Goal: Task Accomplishment & Management: Complete application form

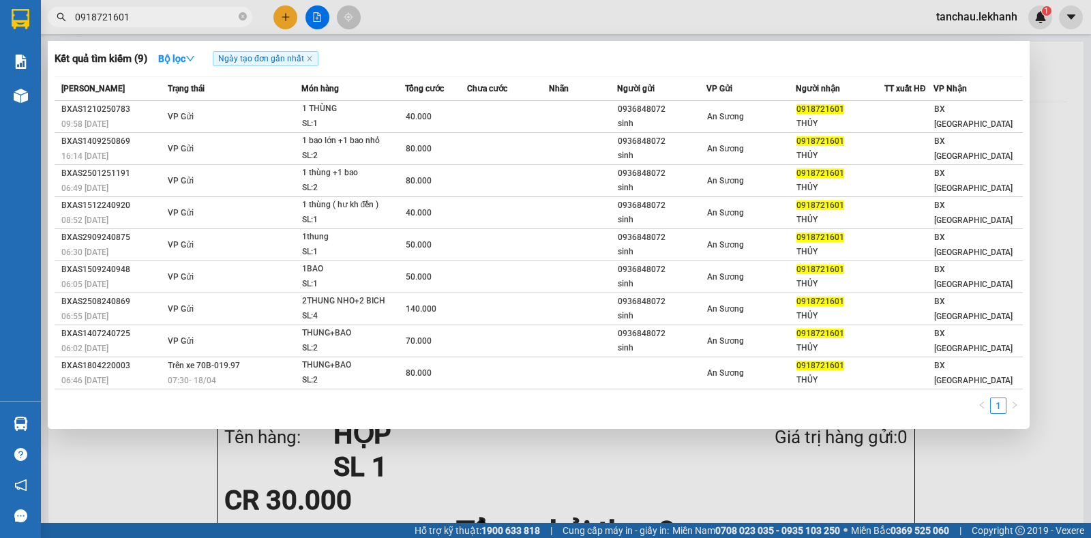
scroll to position [68, 0]
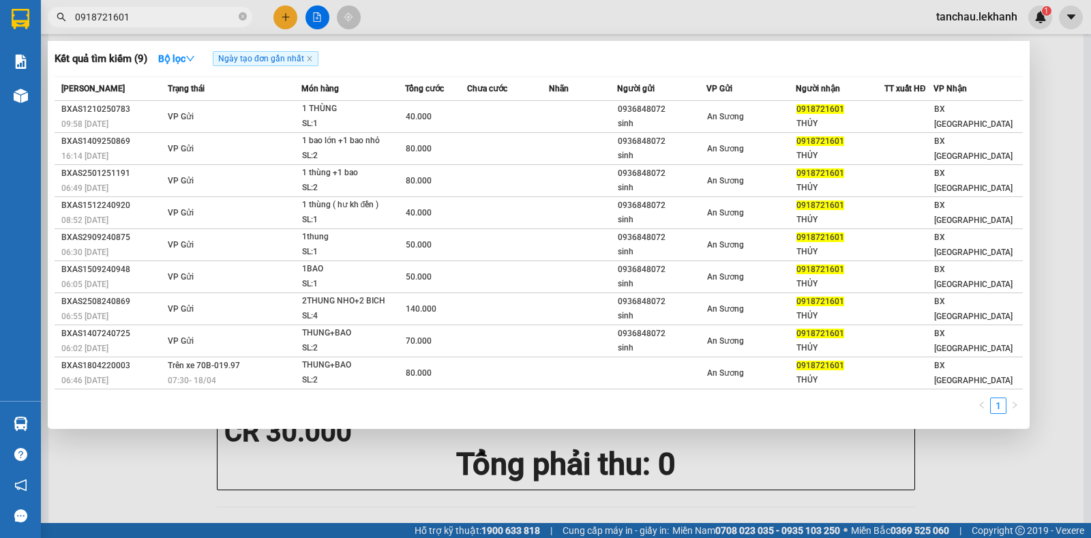
click at [280, 10] on div at bounding box center [545, 269] width 1091 height 538
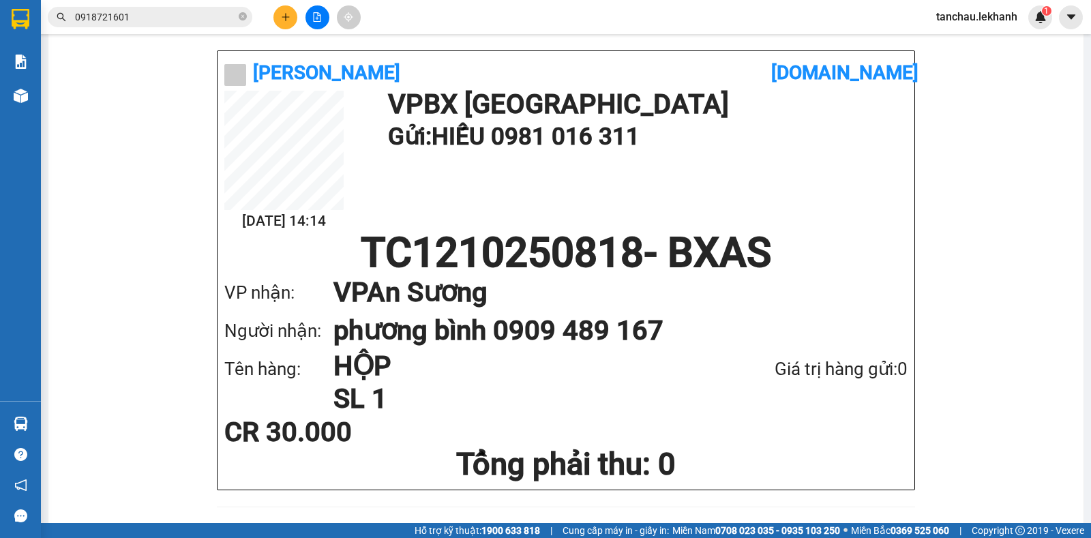
click at [286, 19] on icon "plus" at bounding box center [286, 17] width 10 height 10
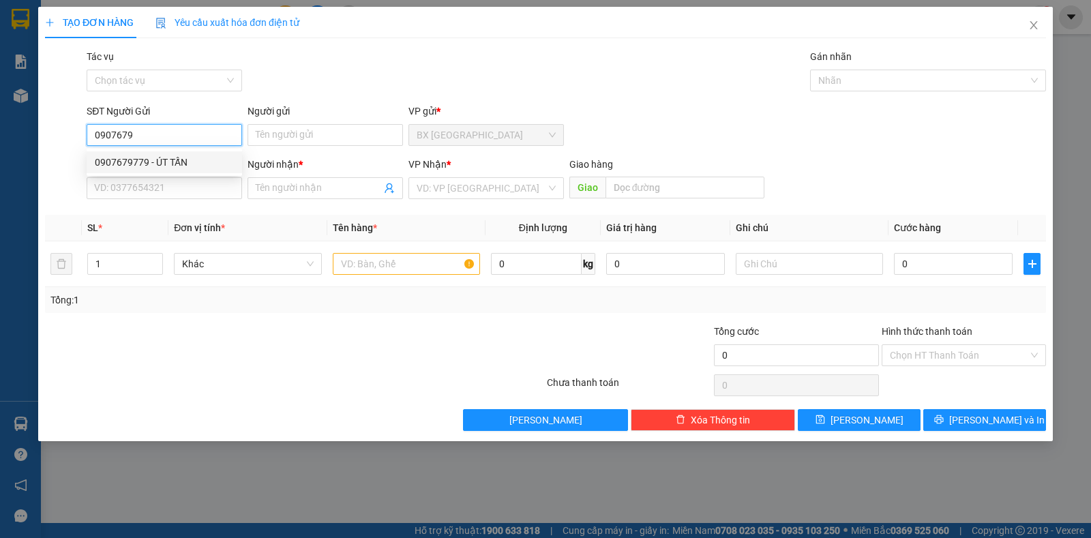
click at [172, 164] on div "0907679779 - ÚT TẤN" at bounding box center [164, 162] width 139 height 15
type input "0907679779"
type input "ÚT TẤN"
type input "0898333038"
type input "TRINH"
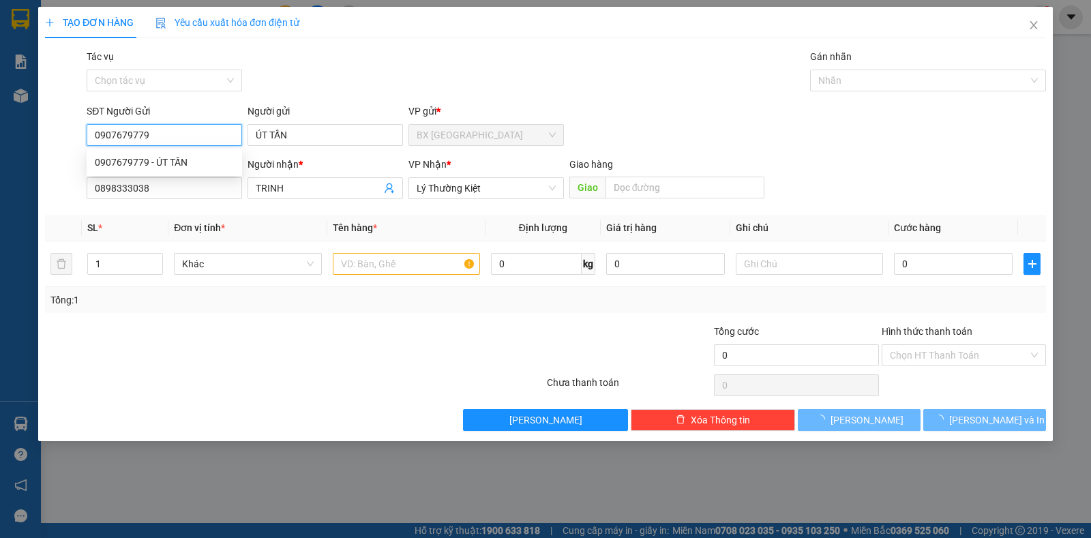
type input "30.000"
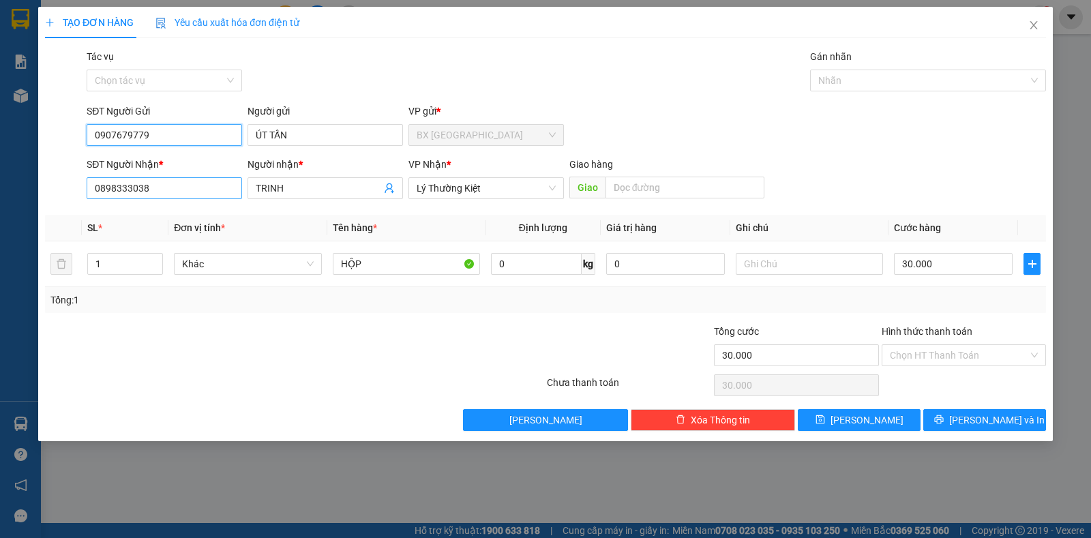
type input "0907679779"
click at [181, 186] on input "0898333038" at bounding box center [164, 188] width 155 height 22
type input "0"
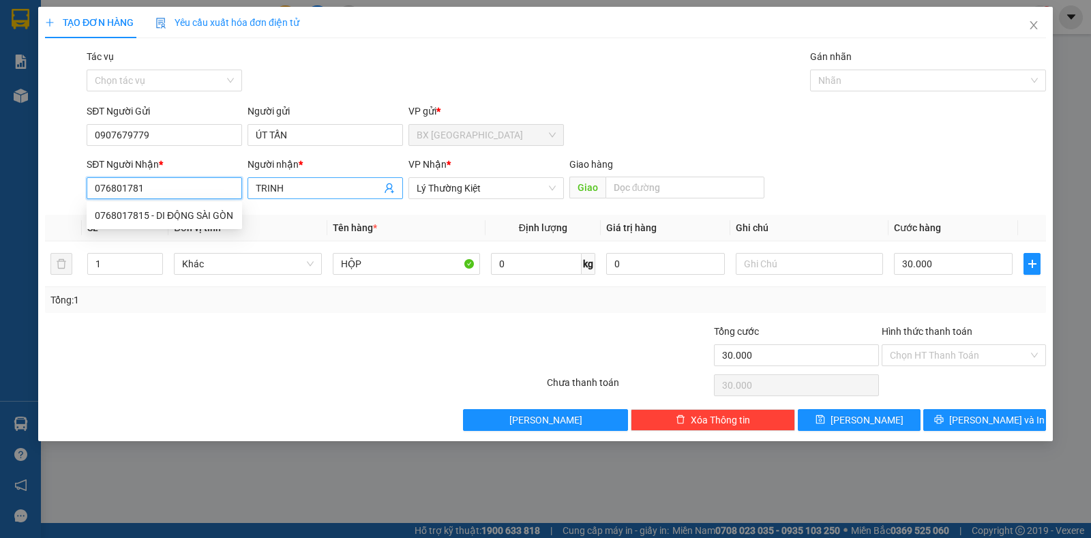
type input "0768017815"
click at [168, 211] on div "0768017815 - DI ĐỘNG SÀI GÒN" at bounding box center [164, 215] width 139 height 15
type input "DI ĐỘNG SÀI GÒN"
type input "0768017815"
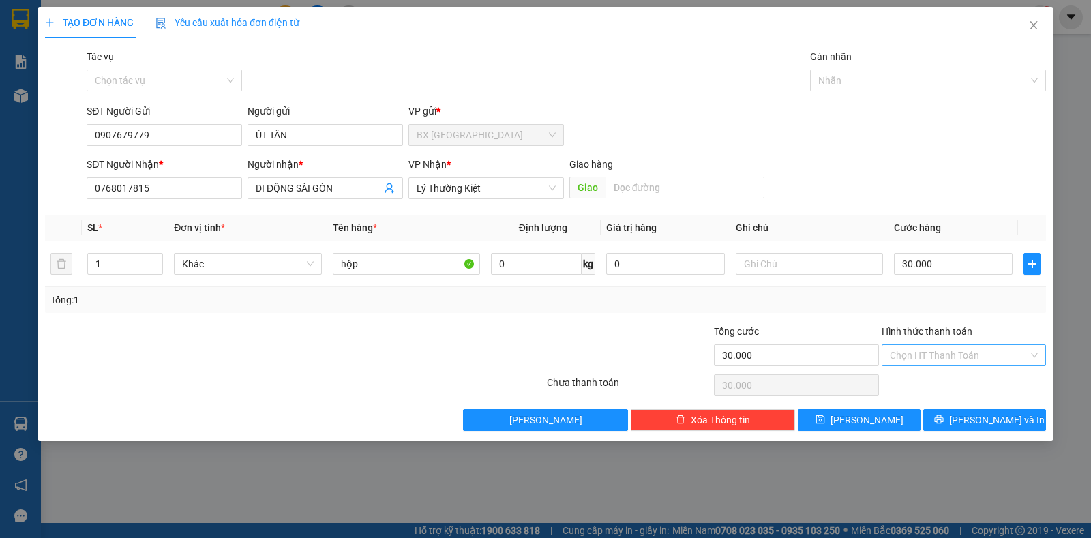
click at [955, 351] on input "Hình thức thanh toán" at bounding box center [959, 355] width 138 height 20
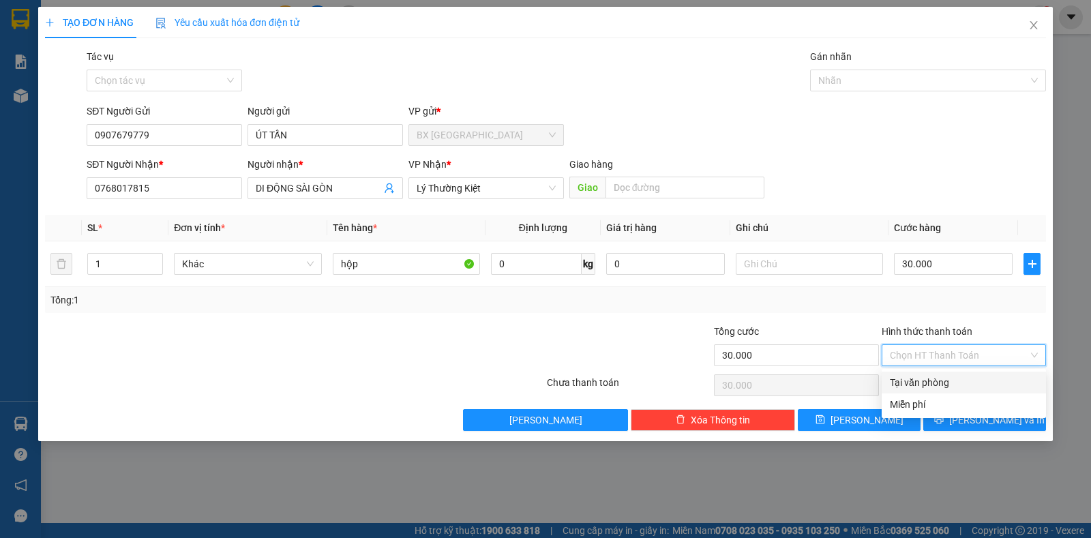
click at [964, 380] on div "Tại văn phòng" at bounding box center [964, 382] width 148 height 15
type input "0"
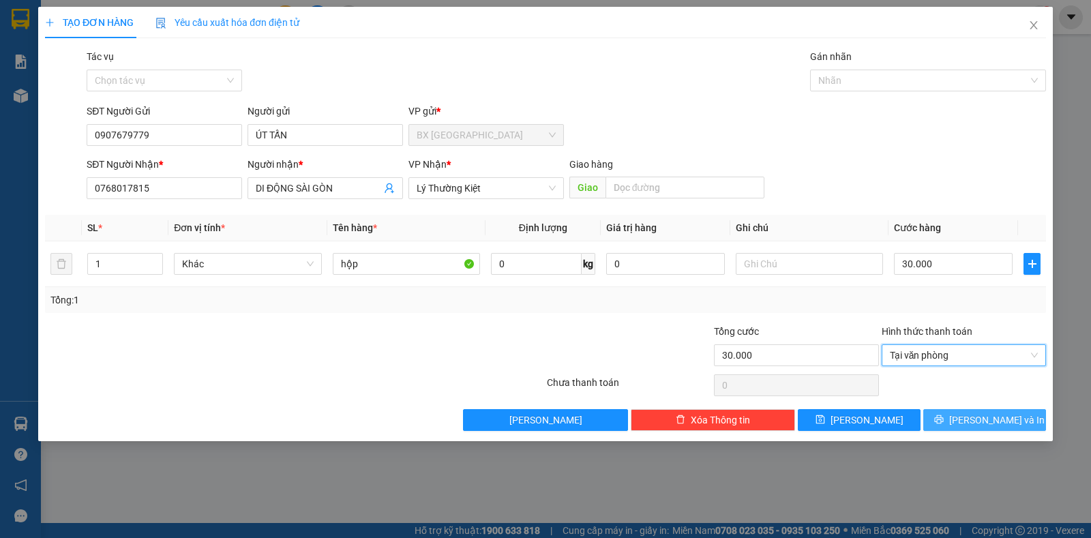
click at [975, 413] on span "Lưu và In" at bounding box center [996, 420] width 95 height 15
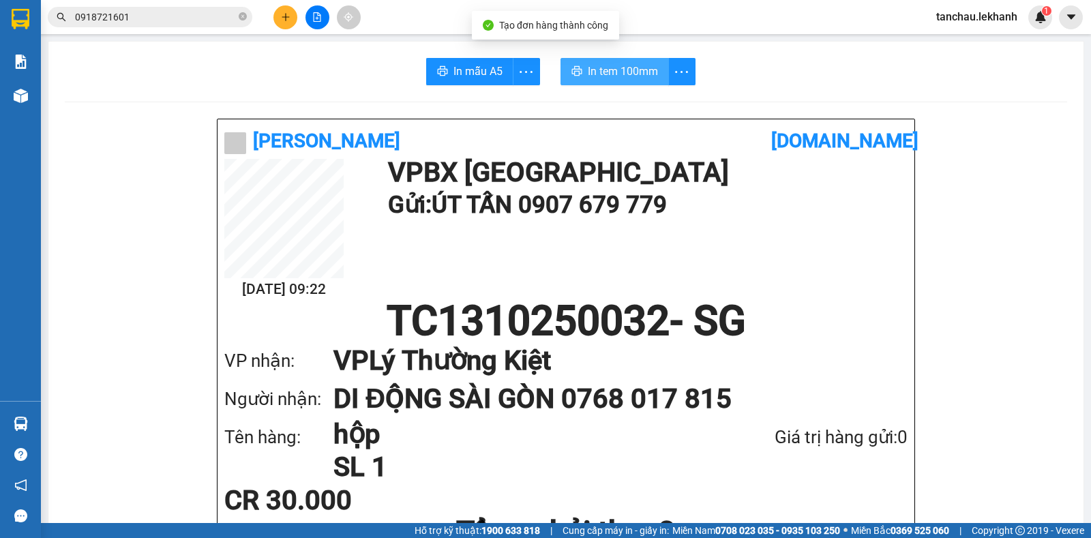
click at [620, 61] on button "In tem 100mm" at bounding box center [615, 71] width 108 height 27
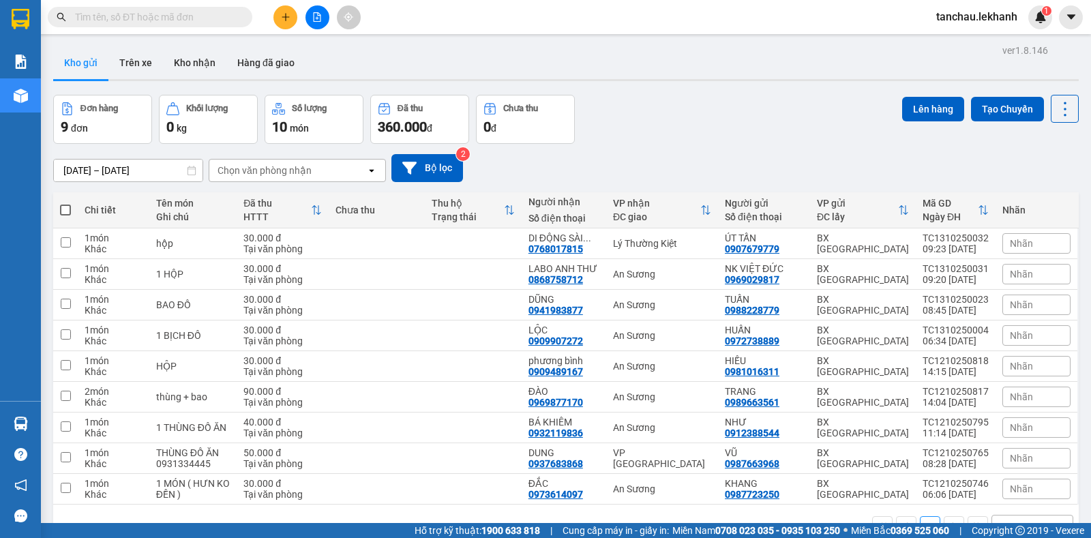
click at [277, 15] on button at bounding box center [285, 17] width 24 height 24
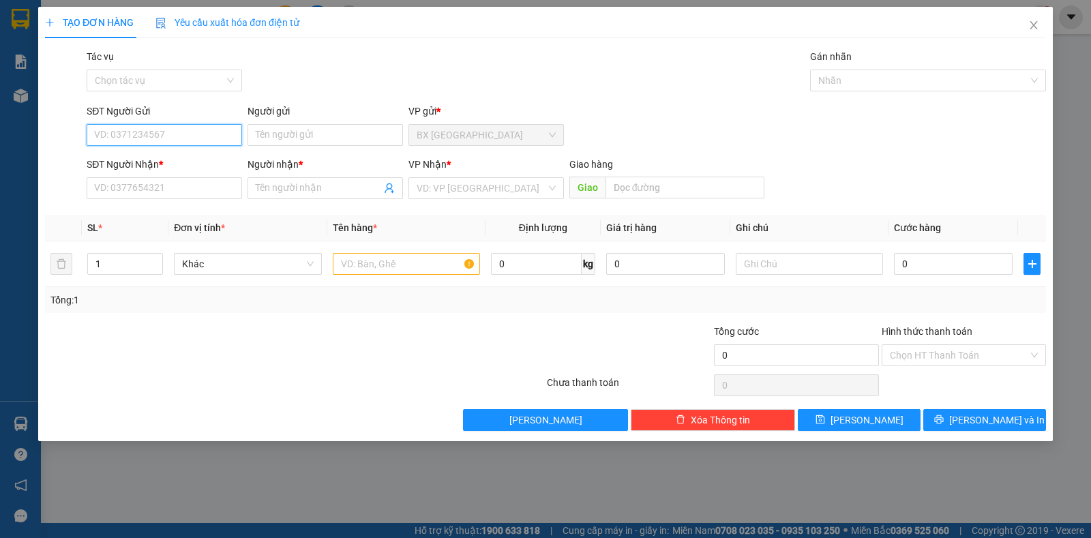
click at [145, 140] on input "SĐT Người Gửi" at bounding box center [164, 135] width 155 height 22
click at [135, 162] on div "0392958706 - CÔ HẰNG" at bounding box center [164, 162] width 139 height 15
type input "0392958706"
type input "CÔ HẰNG"
type input "0375225351"
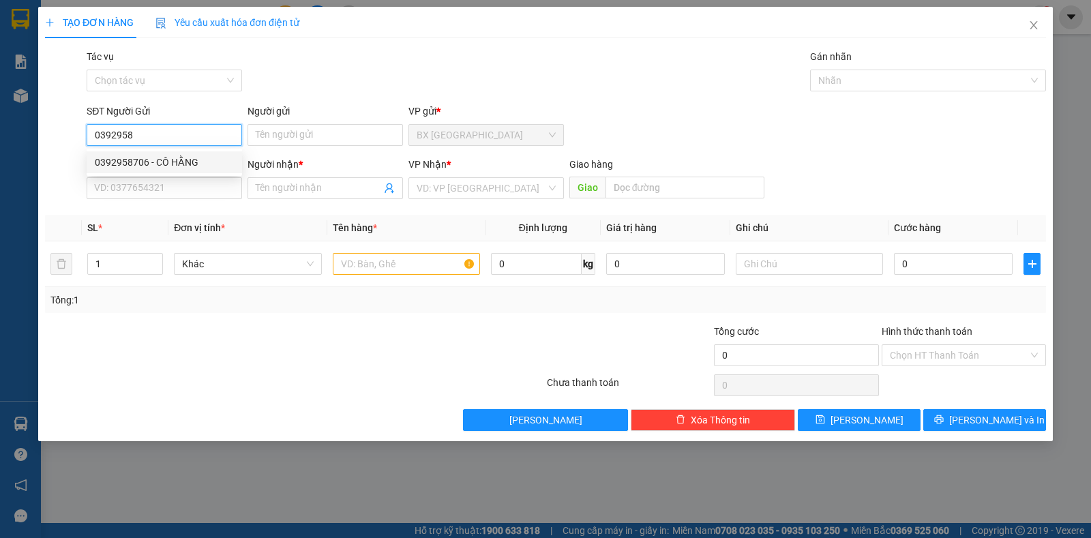
type input "PHƯỢNG"
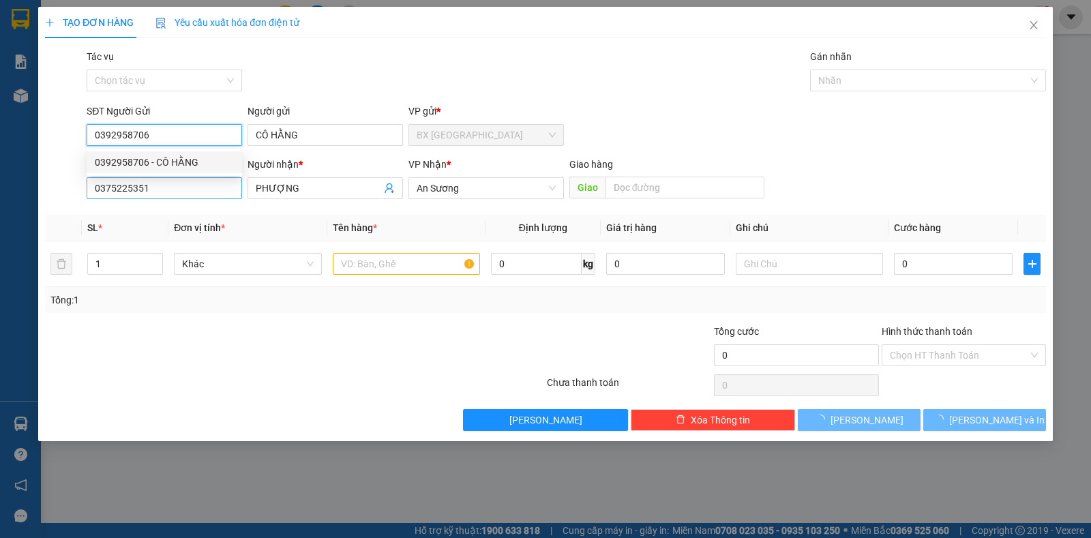
type input "70.000"
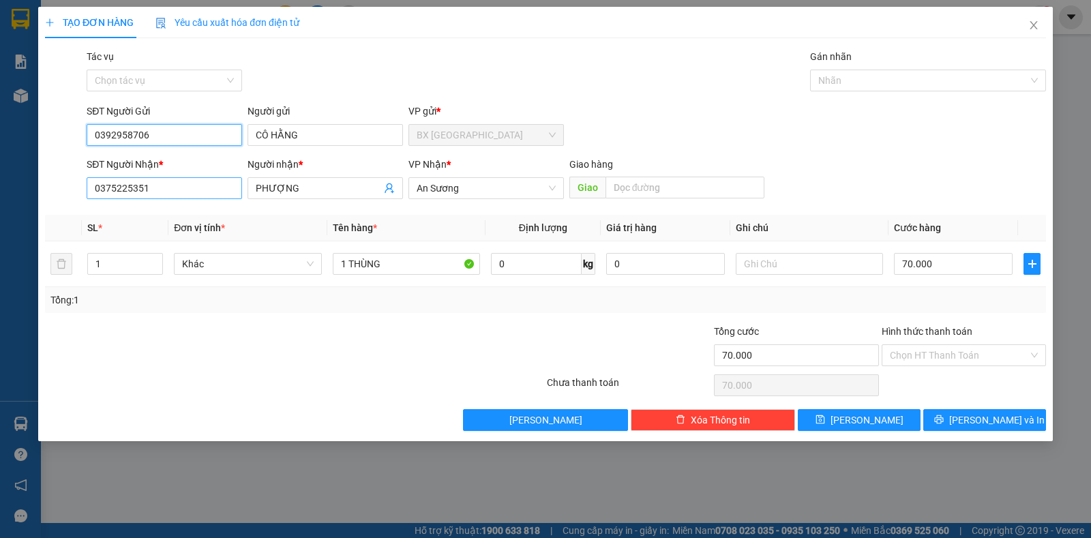
type input "0392958706"
click at [183, 192] on input "0375225351" at bounding box center [164, 188] width 155 height 22
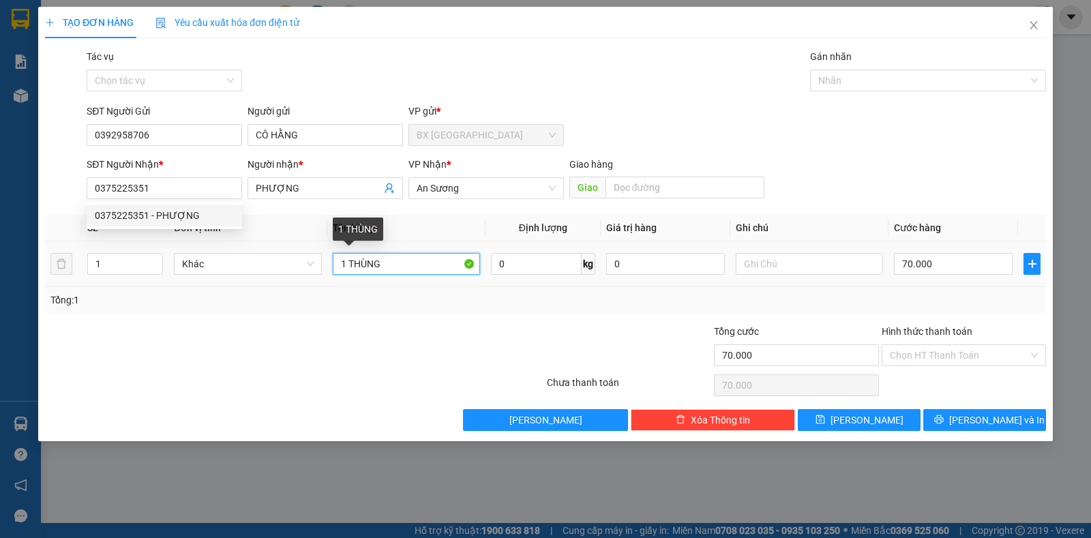
click at [403, 267] on input "1 THÙNG" at bounding box center [406, 264] width 147 height 22
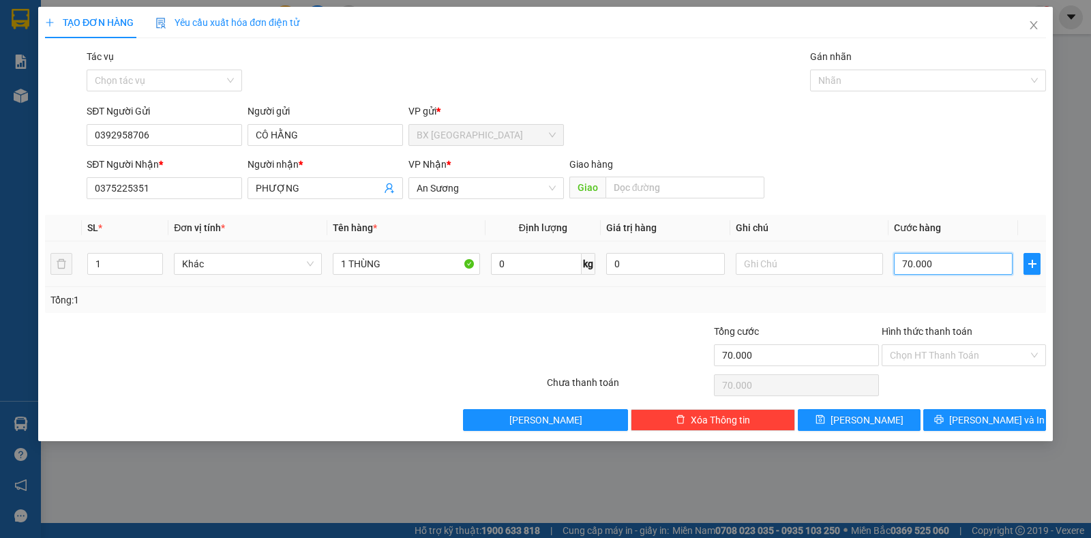
click at [911, 266] on input "70.000" at bounding box center [953, 264] width 119 height 22
type input "5"
type input "50"
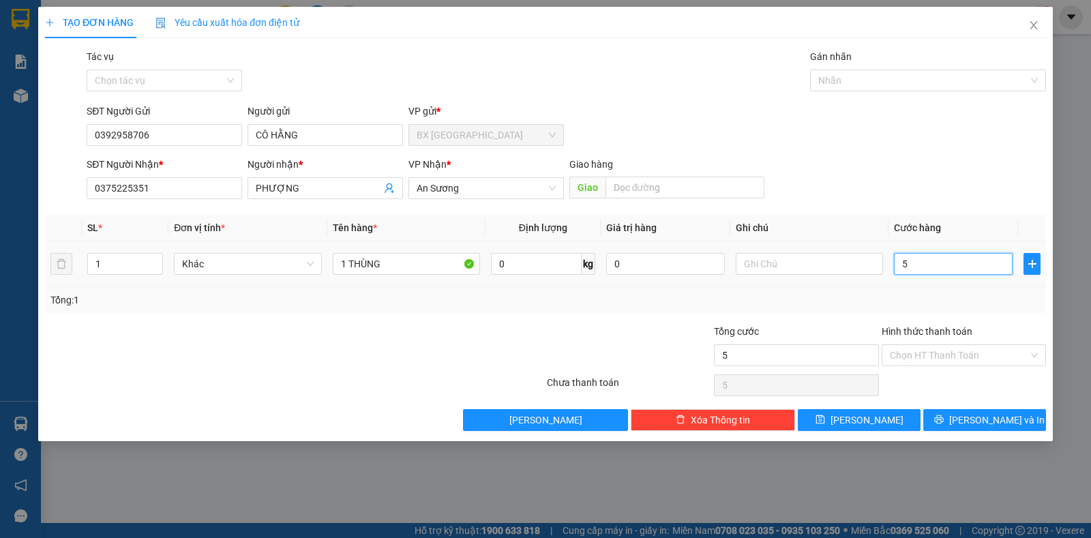
type input "50"
type input "50.000"
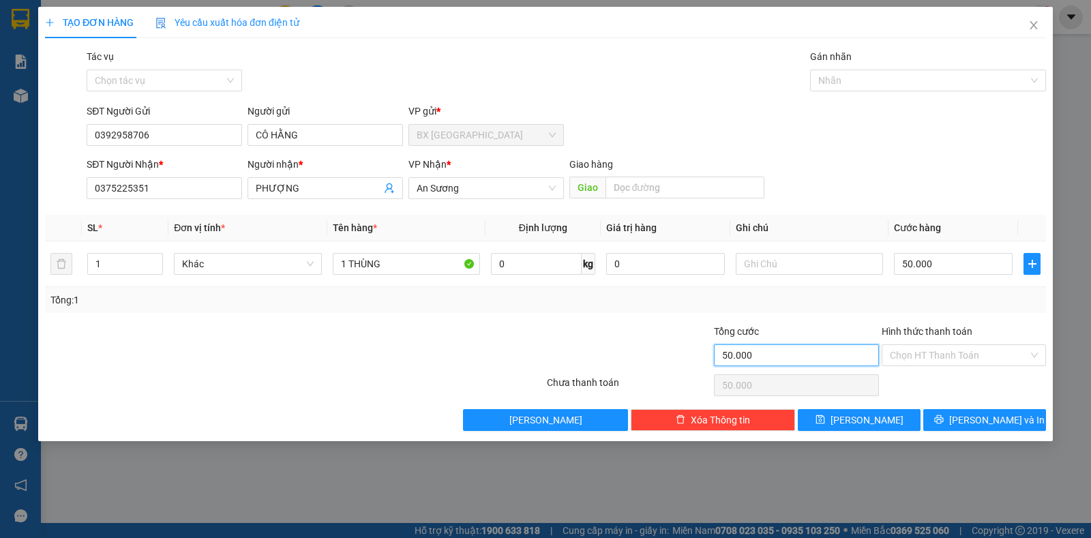
click at [844, 356] on input "50.000" at bounding box center [796, 355] width 164 height 22
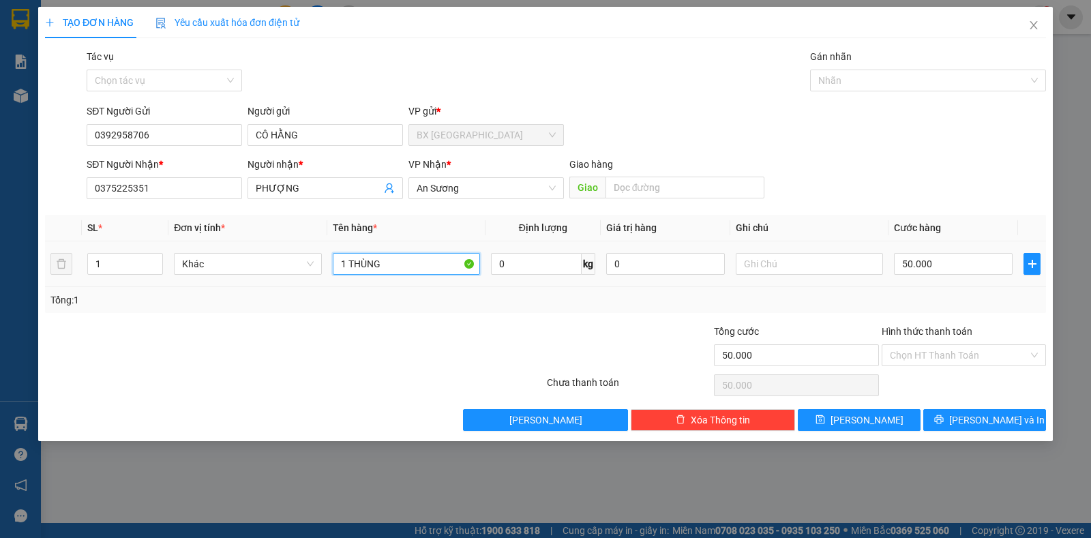
click at [415, 270] on input "1 THÙNG" at bounding box center [406, 264] width 147 height 22
type input "1 THÙNG ĐỒ ĂN"
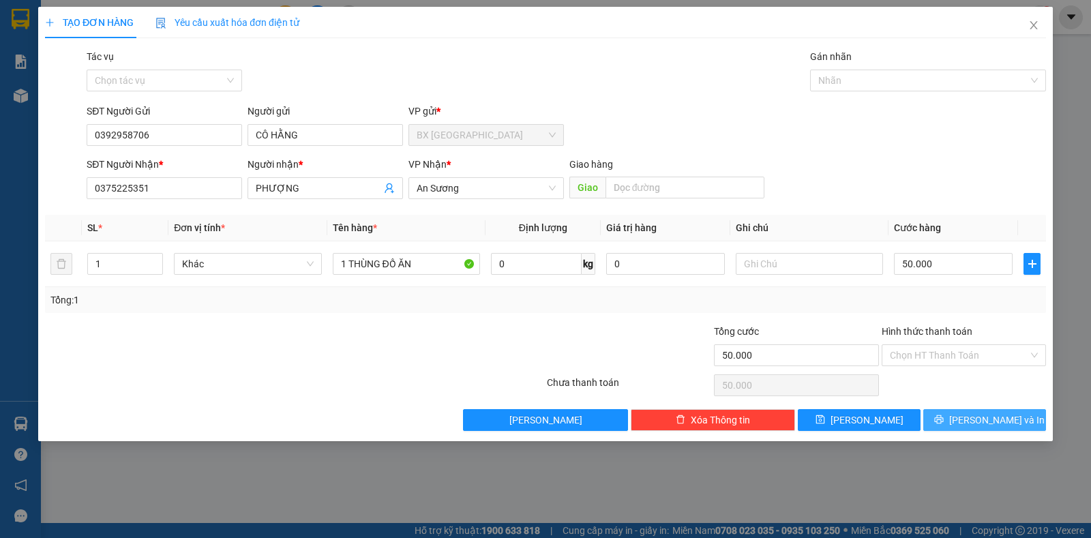
click at [951, 414] on button "[PERSON_NAME] và In" at bounding box center [984, 420] width 123 height 22
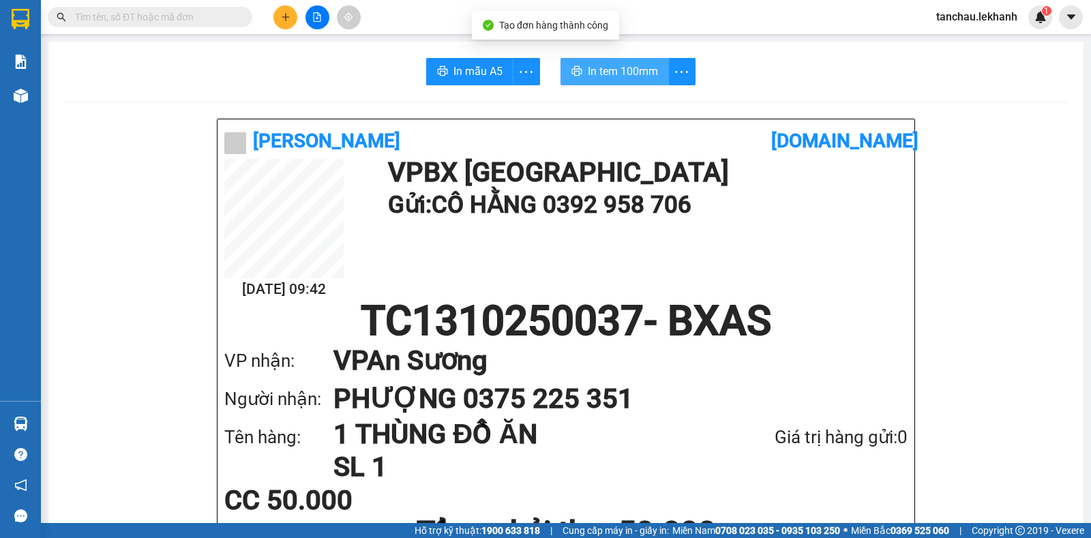
click at [610, 69] on span "In tem 100mm" at bounding box center [623, 71] width 70 height 17
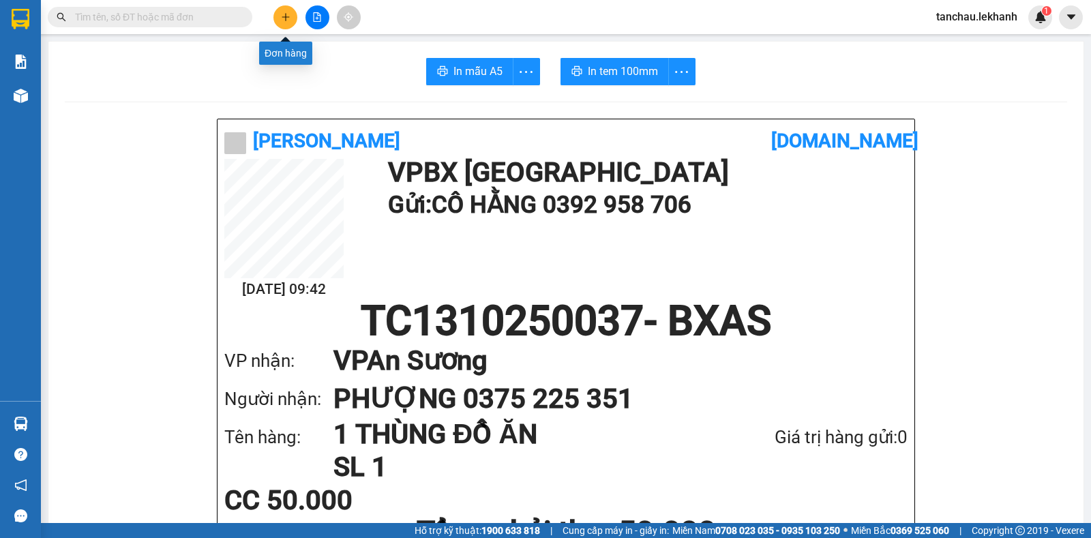
click at [283, 21] on icon "plus" at bounding box center [286, 17] width 10 height 10
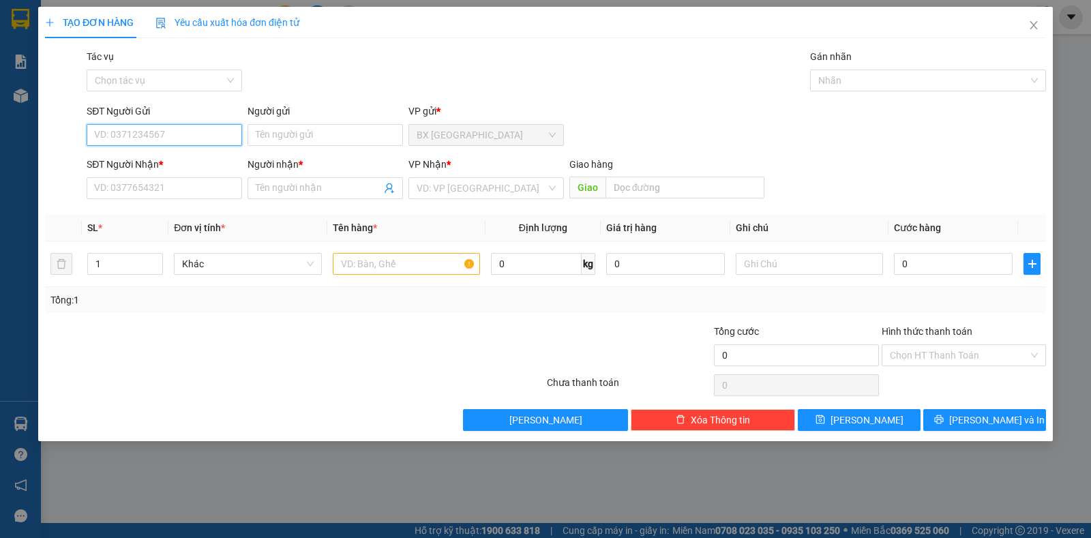
click at [164, 143] on input "SĐT Người Gửi" at bounding box center [164, 135] width 155 height 22
type input "0363807500"
click at [136, 164] on div "0363807500 - NƯƠNG" at bounding box center [164, 162] width 139 height 15
type input "NƯƠNG"
type input "0976224589"
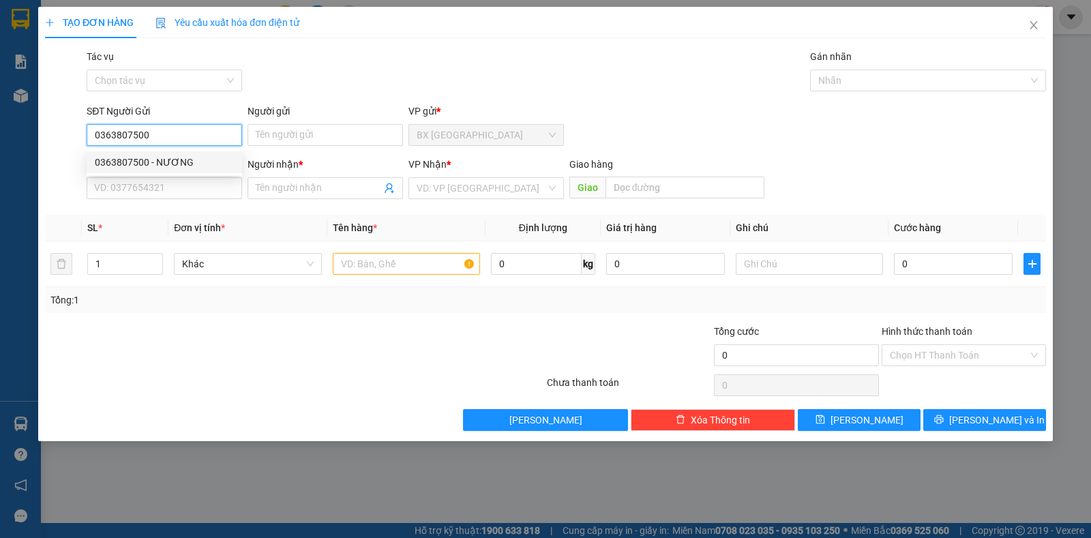
type input "KHÁCH"
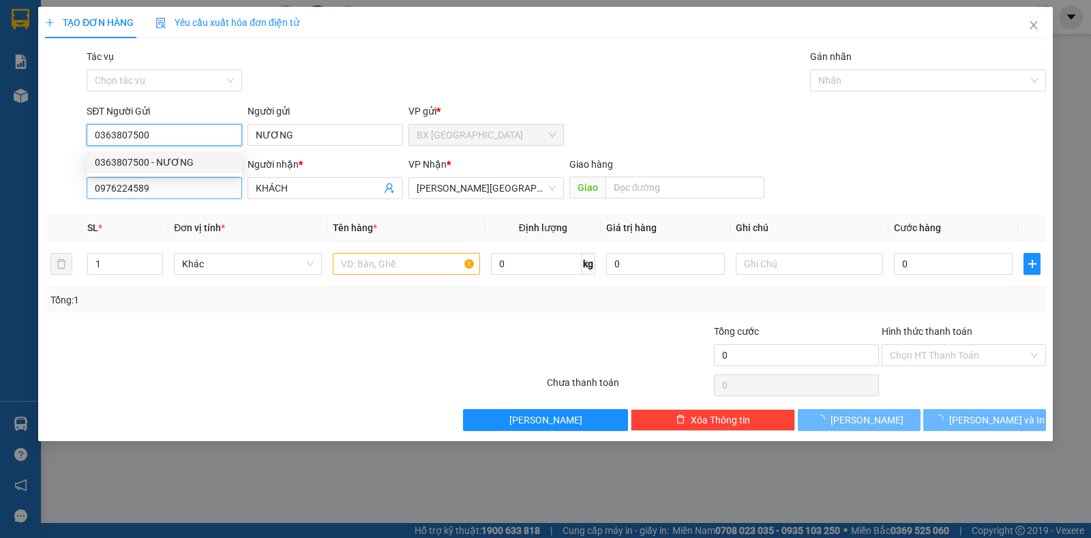
type input "30.000"
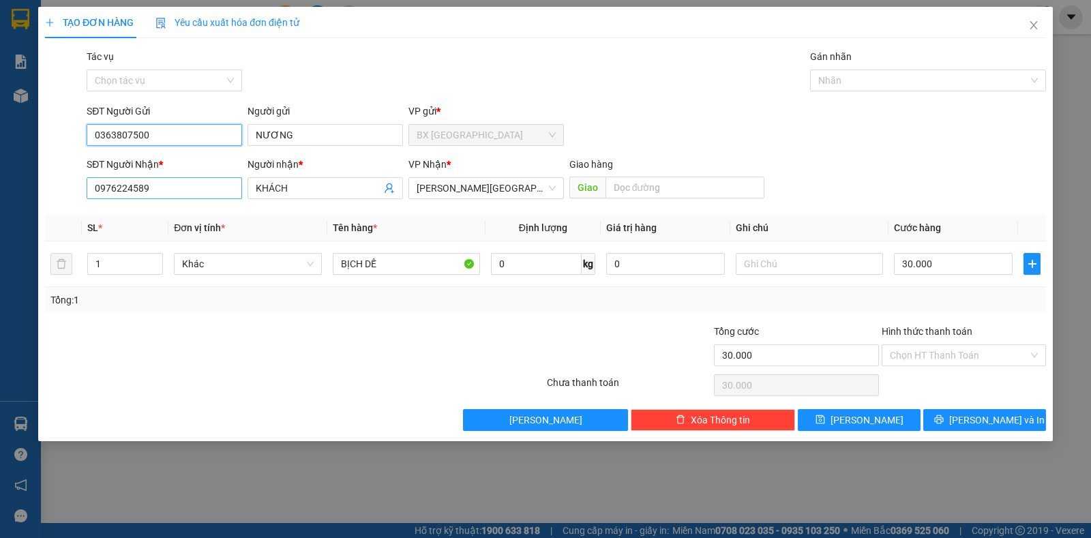
type input "0363807500"
click at [155, 188] on input "0976224589" at bounding box center [164, 188] width 155 height 22
type input "0971768678"
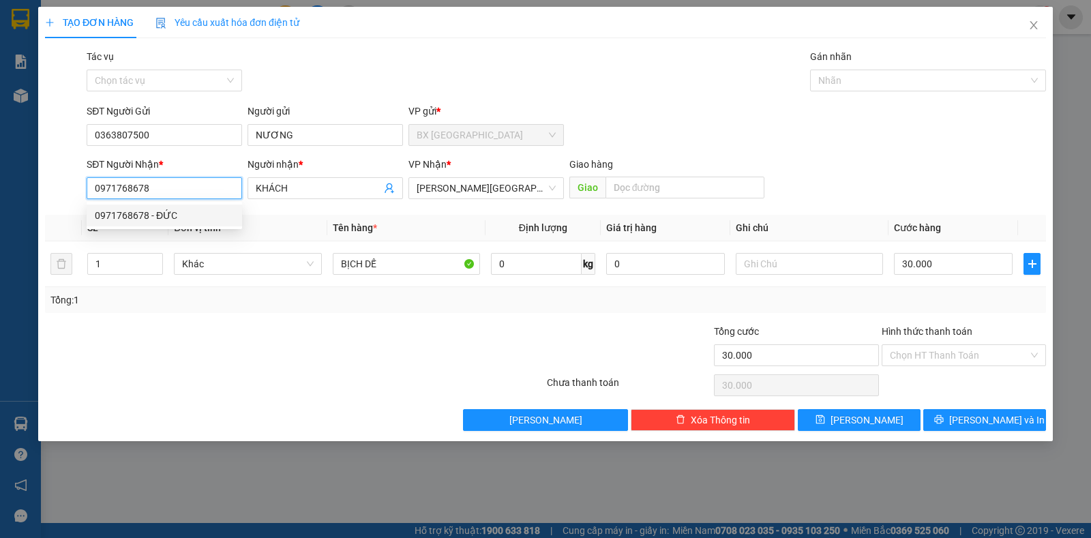
click at [163, 213] on div "0971768678 - ĐỨC" at bounding box center [164, 215] width 139 height 15
type input "ĐỨC"
type input "0971768678"
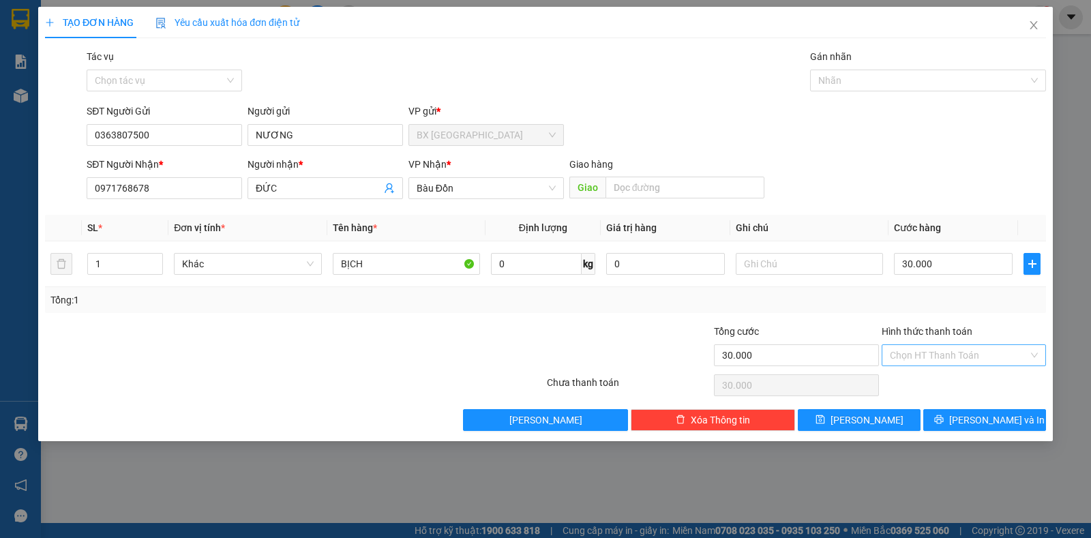
click at [955, 350] on input "Hình thức thanh toán" at bounding box center [959, 355] width 138 height 20
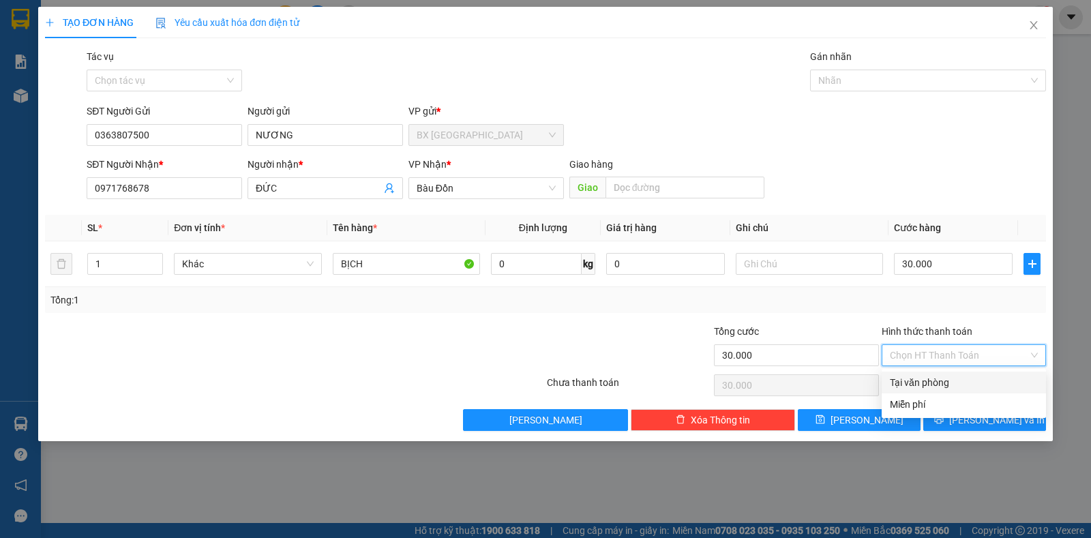
click at [958, 383] on div "Tại văn phòng" at bounding box center [964, 382] width 148 height 15
type input "0"
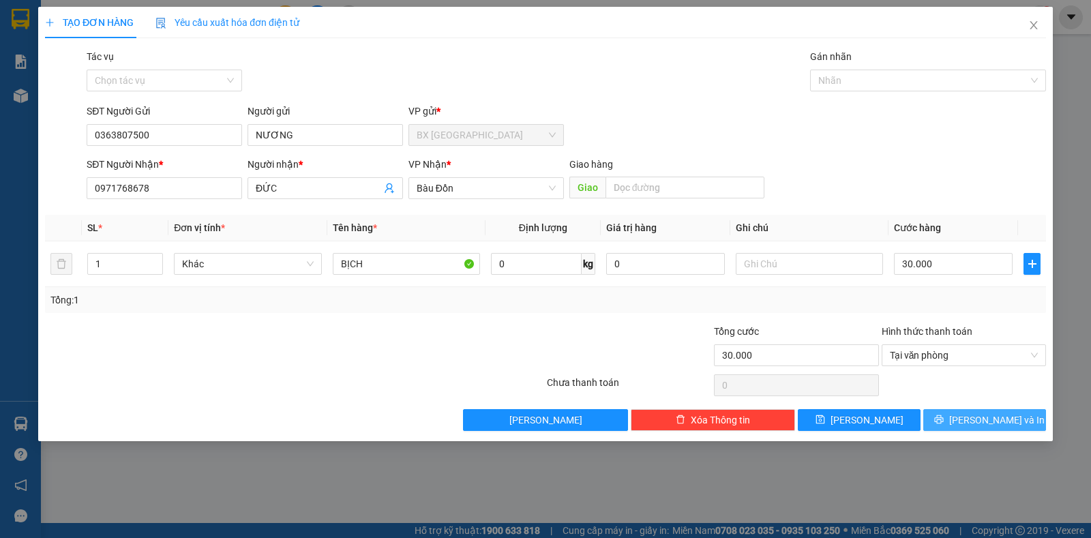
click at [987, 425] on span "Lưu và In" at bounding box center [996, 420] width 95 height 15
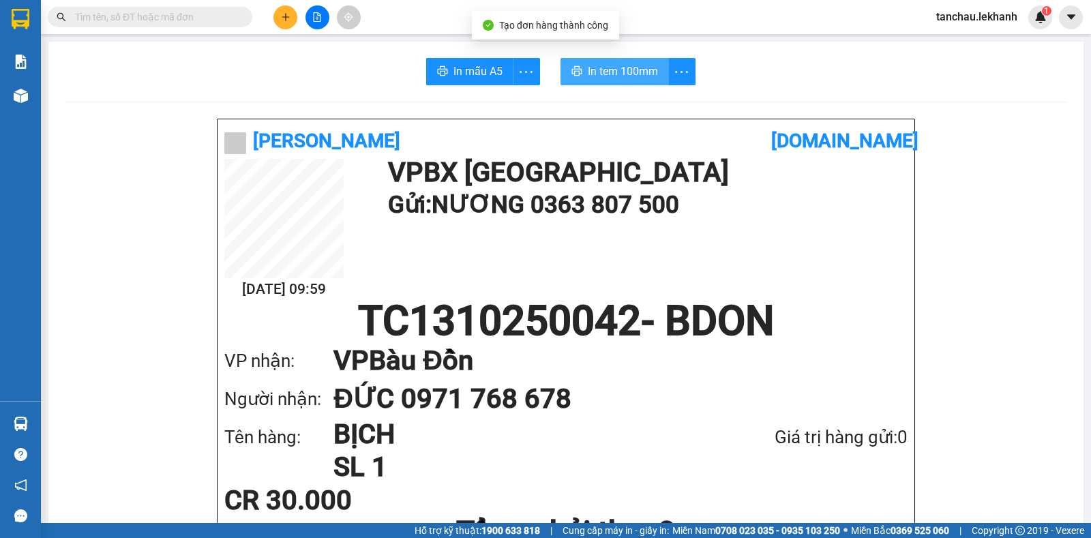
drag, startPoint x: 597, startPoint y: 68, endPoint x: 601, endPoint y: 76, distance: 9.8
click at [597, 68] on span "In tem 100mm" at bounding box center [623, 71] width 70 height 17
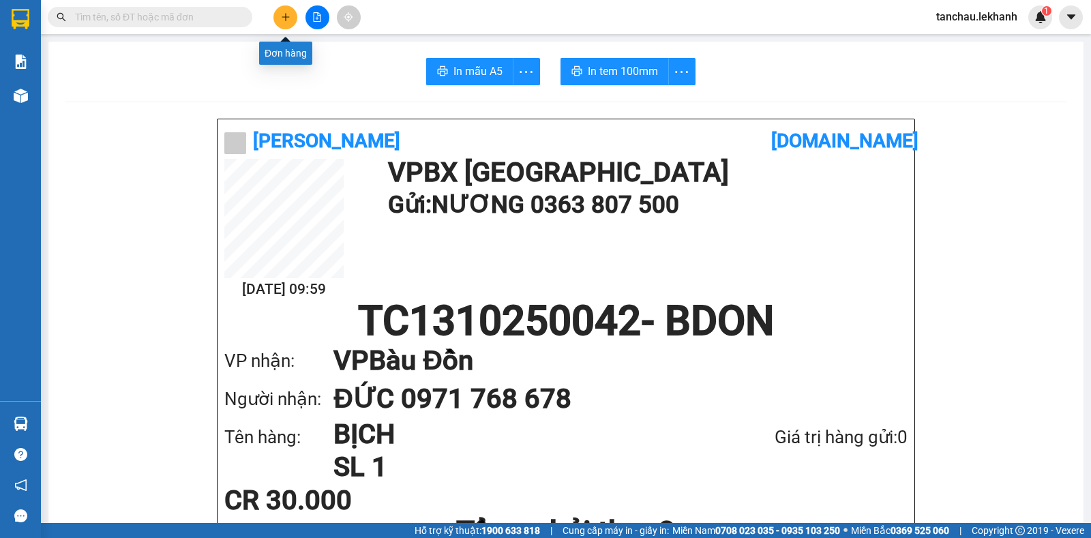
click at [281, 18] on icon "plus" at bounding box center [286, 17] width 10 height 10
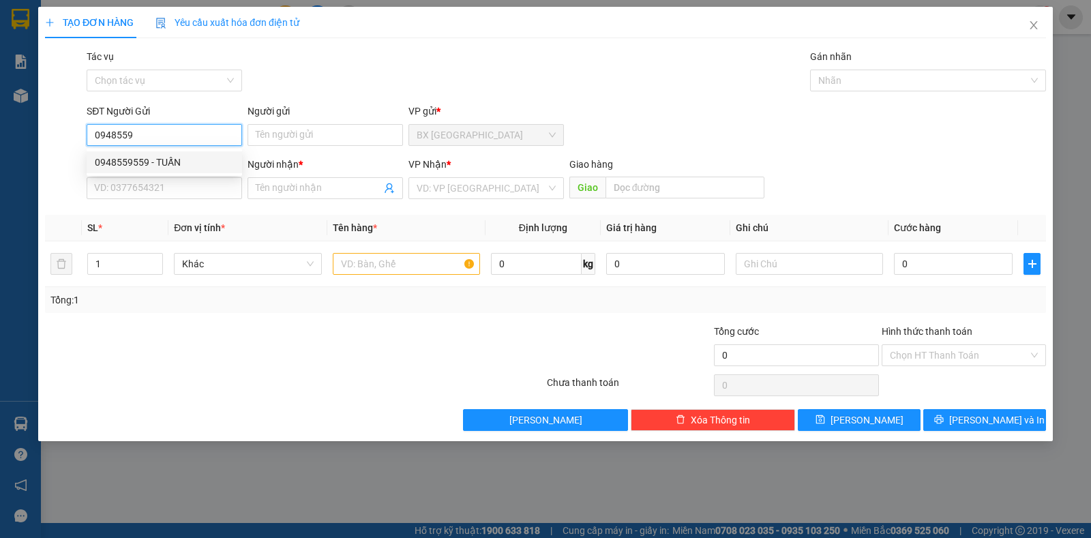
click at [155, 168] on div "0948559559 - TUẤN" at bounding box center [164, 162] width 139 height 15
type input "0948559559"
type input "TUẤN"
type input "0397342722"
type input "LINH"
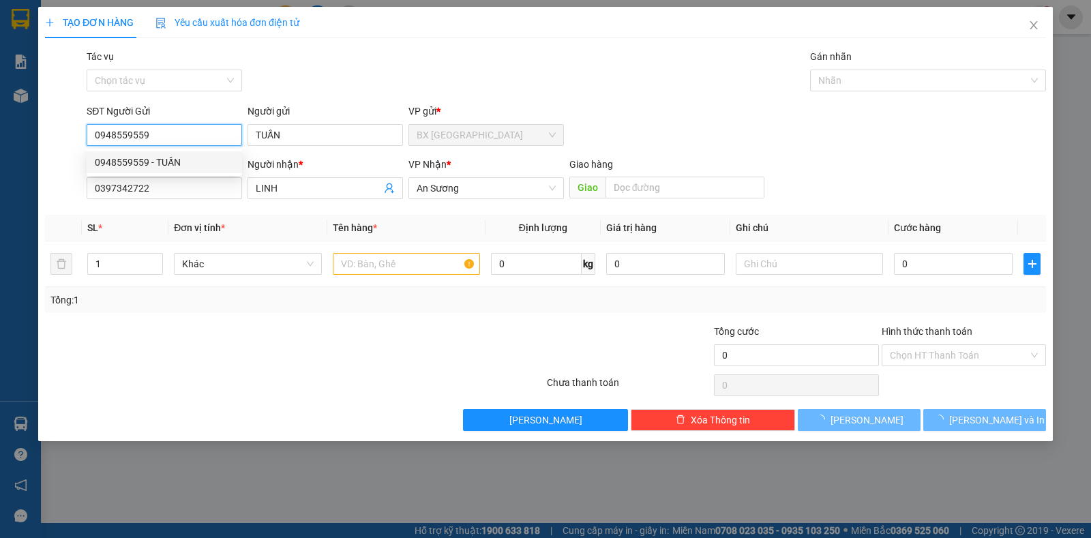
type input "30.000"
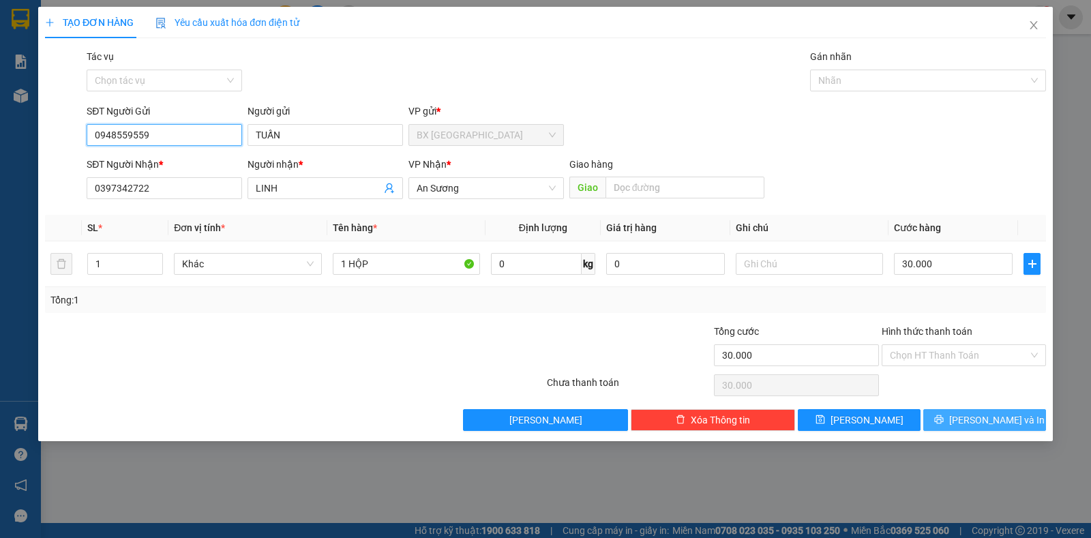
type input "0948559559"
click at [953, 419] on button "Lưu và In" at bounding box center [984, 420] width 123 height 22
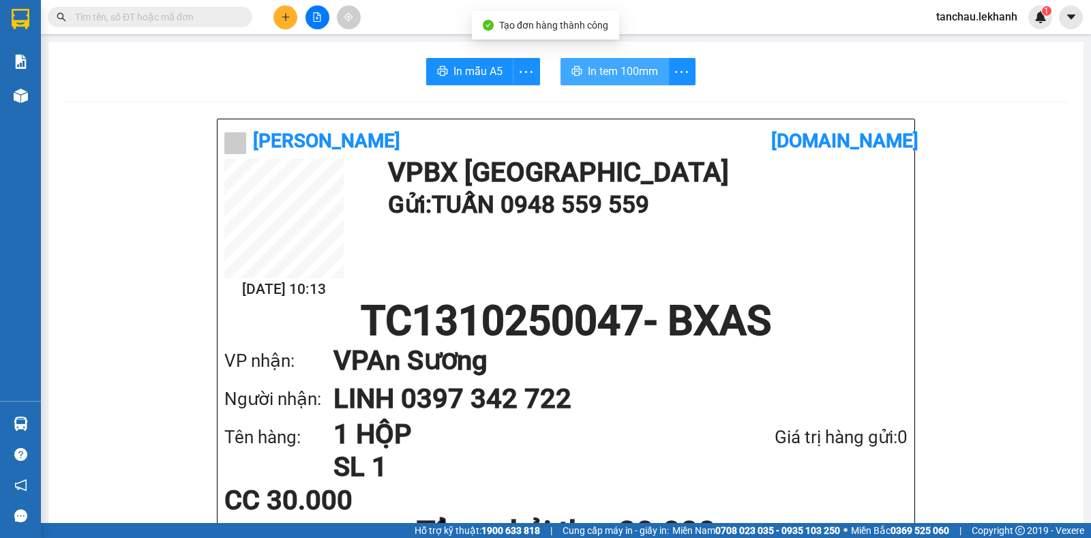
click at [616, 76] on span "In tem 100mm" at bounding box center [623, 71] width 70 height 17
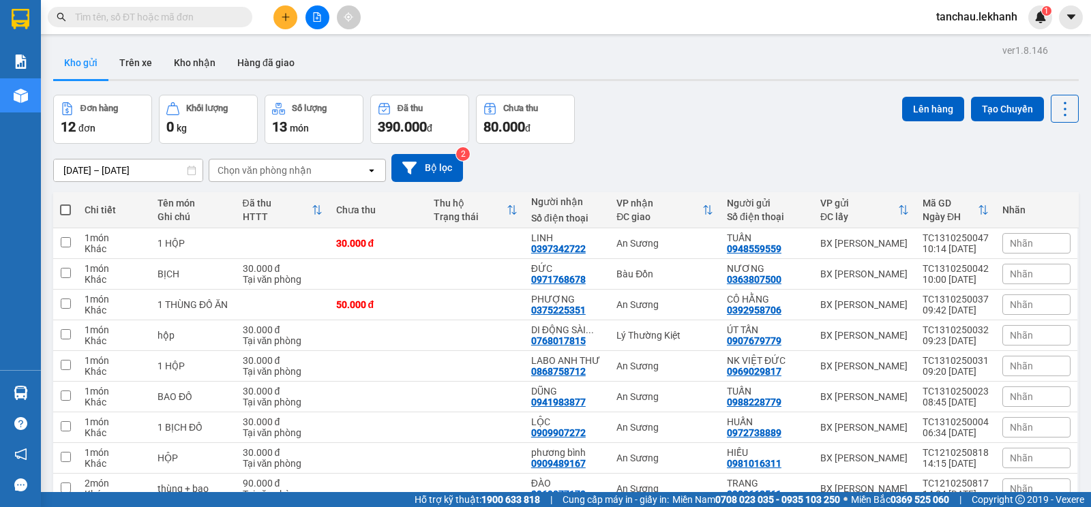
click at [168, 28] on div "Kết quả tìm kiếm ( 0 ) Bộ lọc Ngày tạo đơn gần nhất No Data" at bounding box center [133, 17] width 266 height 24
click at [167, 27] on div "Kết quả tìm kiếm ( 0 ) Bộ lọc Ngày tạo đơn gần nhất No Data" at bounding box center [133, 17] width 266 height 24
click at [159, 19] on input "text" at bounding box center [155, 17] width 161 height 15
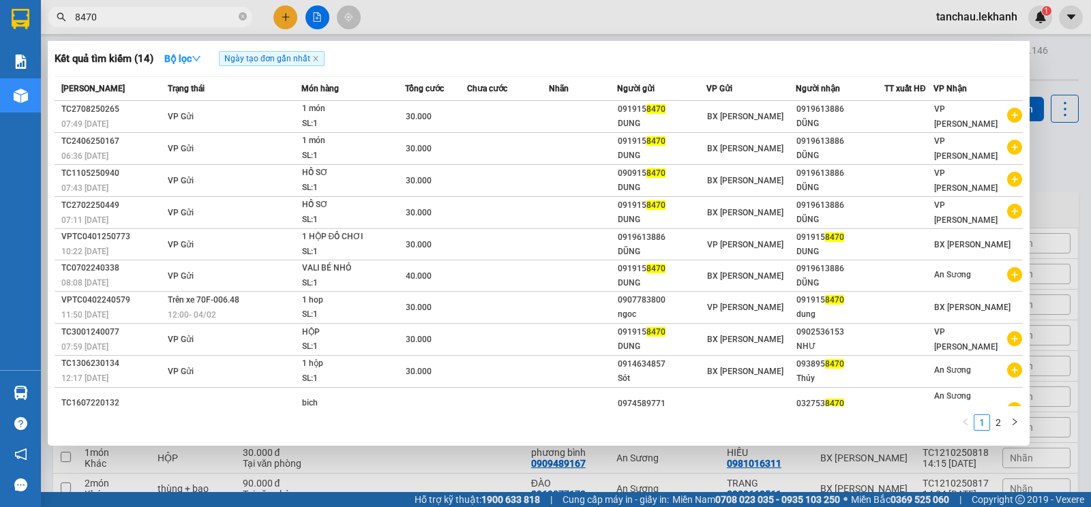
type input "8470"
click at [245, 17] on icon "close-circle" at bounding box center [243, 16] width 8 height 8
